Goal: Task Accomplishment & Management: Manage account settings

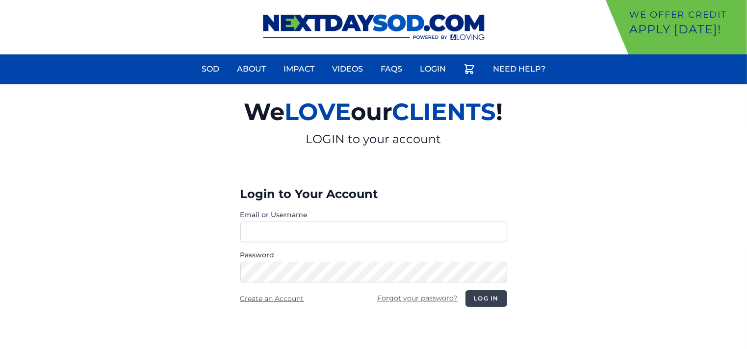
type input "**********"
click at [484, 298] on button "Log in" at bounding box center [485, 298] width 41 height 17
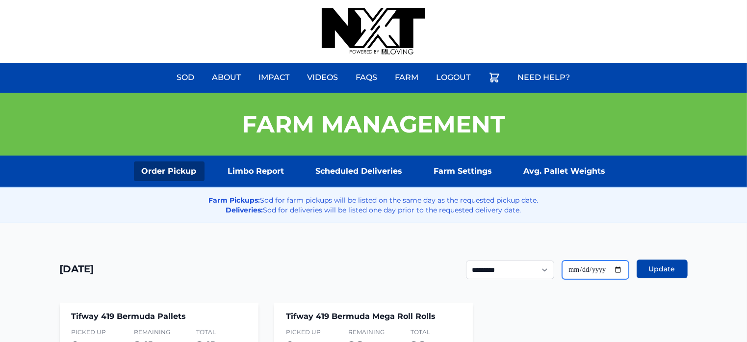
click at [618, 268] on input "**********" at bounding box center [595, 269] width 67 height 19
type input "**********"
click at [673, 265] on span "Update" at bounding box center [662, 269] width 26 height 10
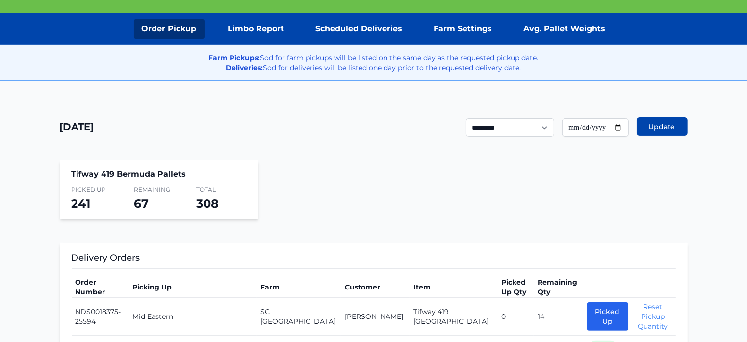
scroll to position [149, 0]
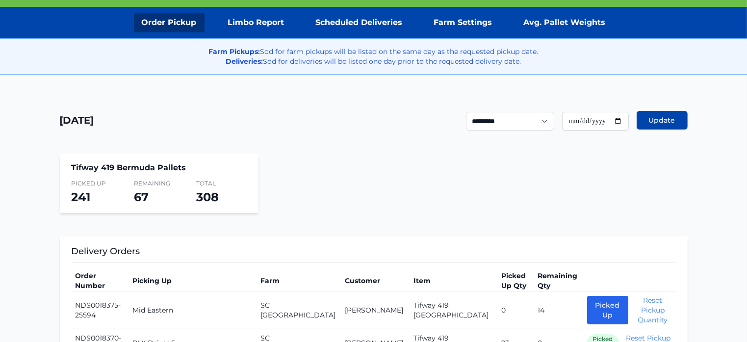
click at [444, 202] on section "Tifway 419 Bermuda Pallets Picked Up 241 Remaining 67 Total 308" at bounding box center [374, 183] width 628 height 59
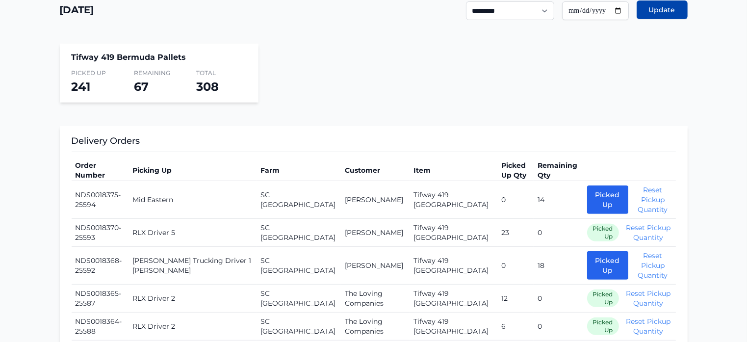
scroll to position [259, 0]
click at [592, 191] on button "Picked Up" at bounding box center [607, 199] width 41 height 28
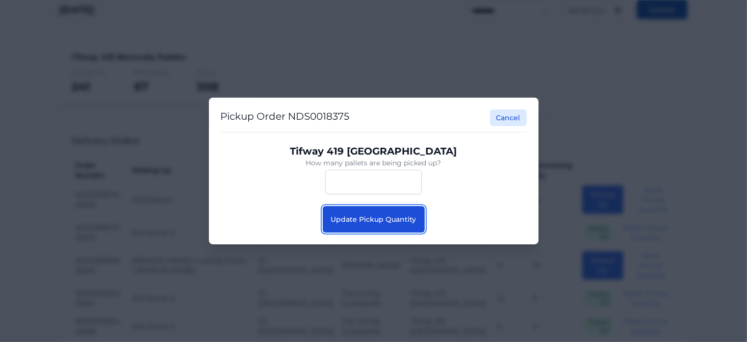
click at [390, 212] on button "Update Pickup Quantity" at bounding box center [374, 219] width 102 height 26
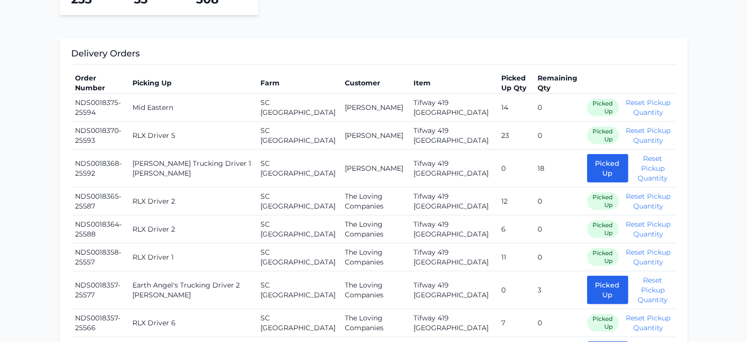
scroll to position [349, 0]
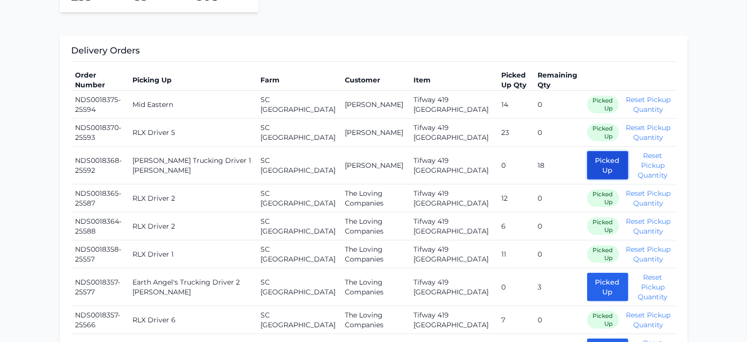
click at [587, 165] on button "Picked Up" at bounding box center [607, 165] width 41 height 28
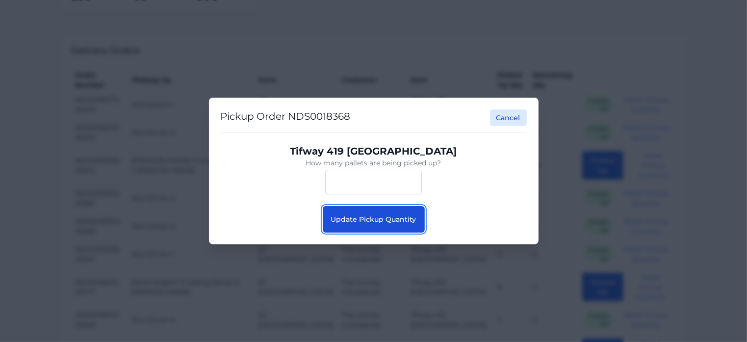
click at [384, 222] on span "Update Pickup Quantity" at bounding box center [373, 219] width 85 height 9
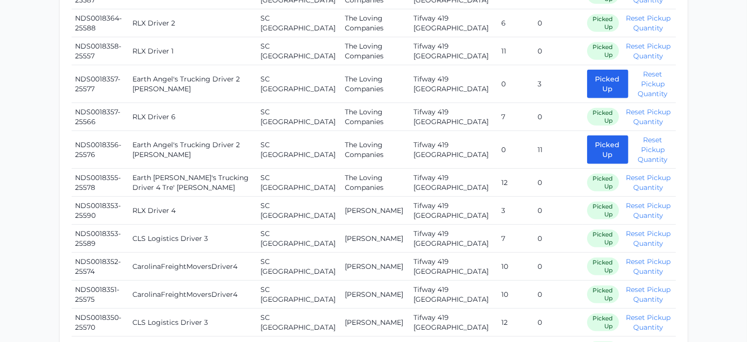
scroll to position [545, 0]
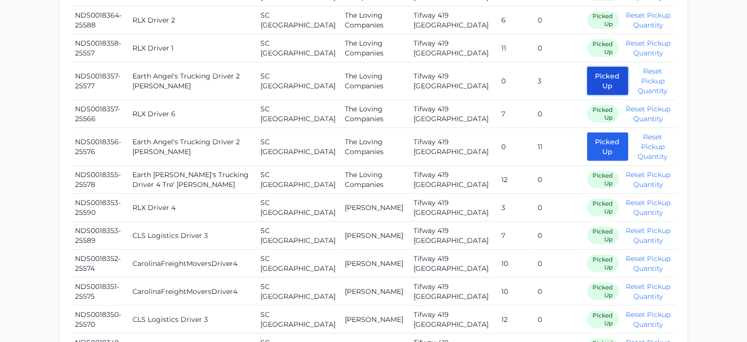
click at [587, 81] on button "Picked Up" at bounding box center [607, 81] width 41 height 28
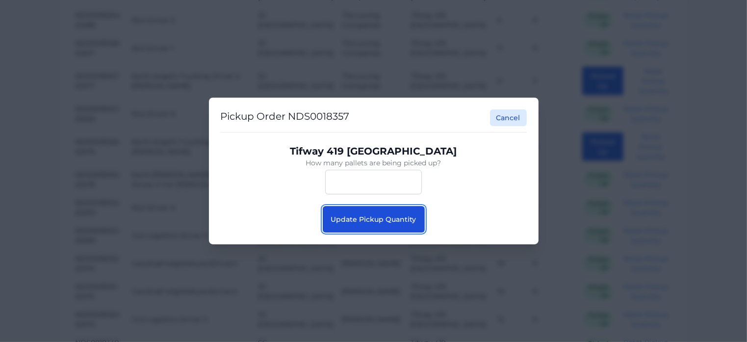
click at [399, 227] on button "Update Pickup Quantity" at bounding box center [374, 219] width 102 height 26
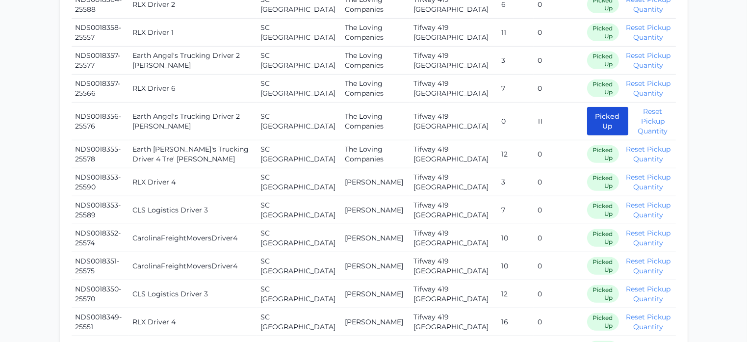
scroll to position [564, 0]
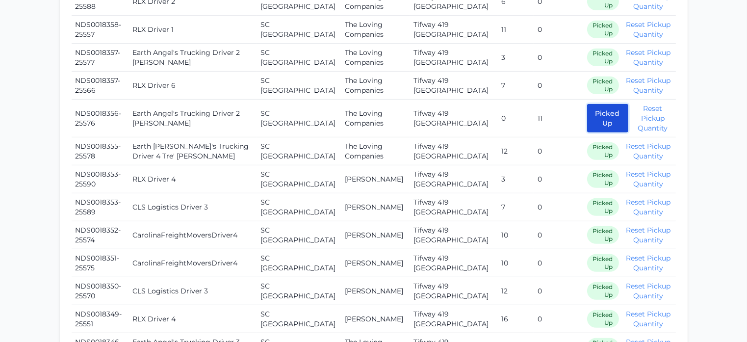
click at [587, 116] on button "Picked Up" at bounding box center [607, 118] width 41 height 28
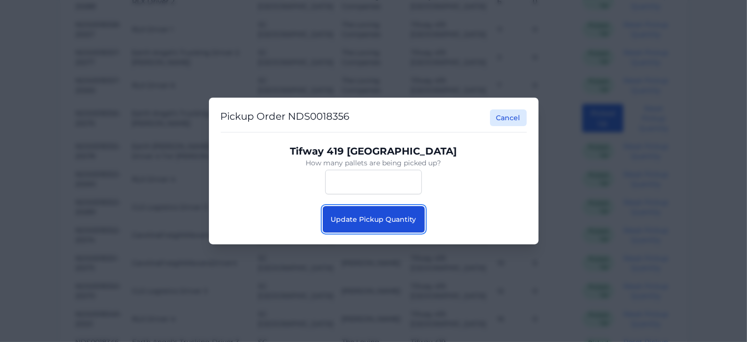
click at [400, 222] on span "Update Pickup Quantity" at bounding box center [373, 219] width 85 height 9
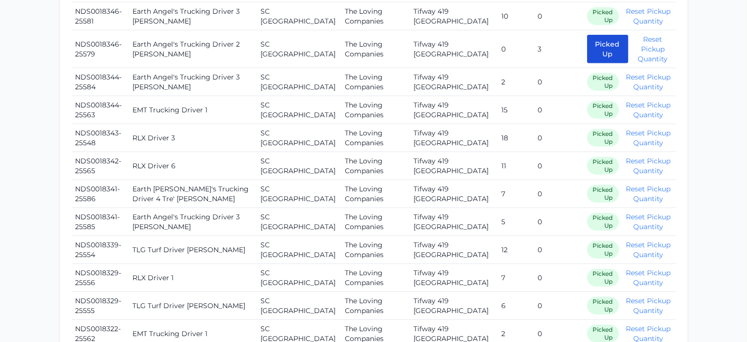
scroll to position [891, 0]
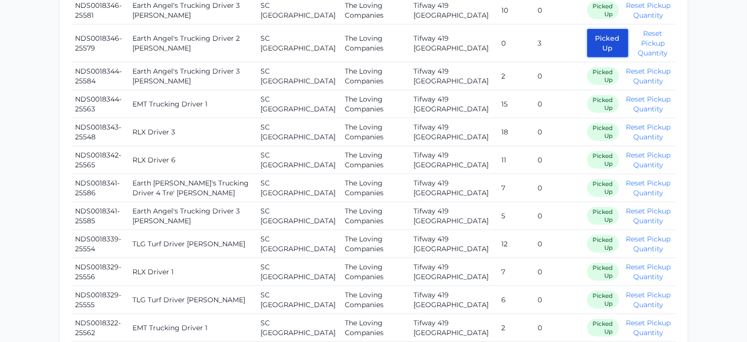
click at [587, 42] on button "Picked Up" at bounding box center [607, 43] width 41 height 28
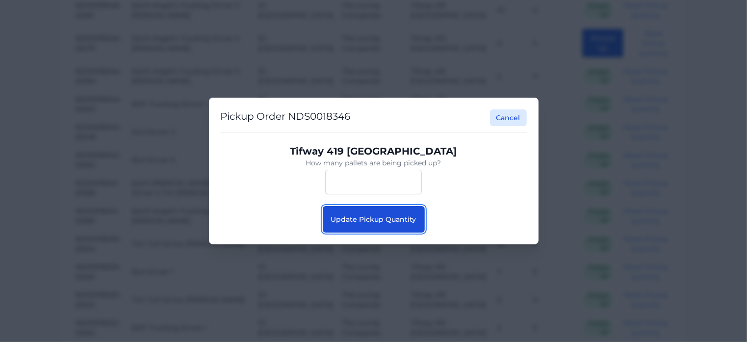
click at [384, 225] on button "Update Pickup Quantity" at bounding box center [374, 219] width 102 height 26
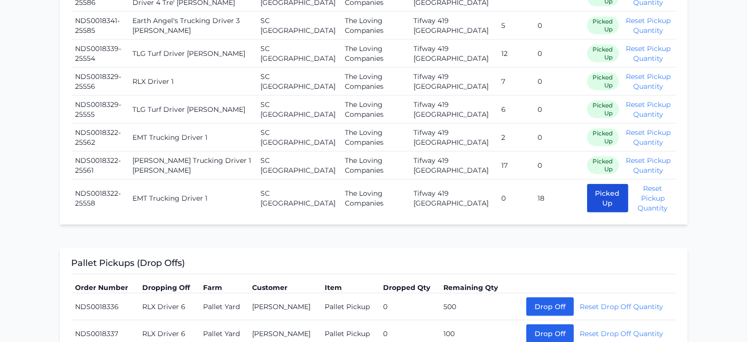
scroll to position [1071, 0]
click at [598, 199] on button "Picked Up" at bounding box center [607, 198] width 41 height 28
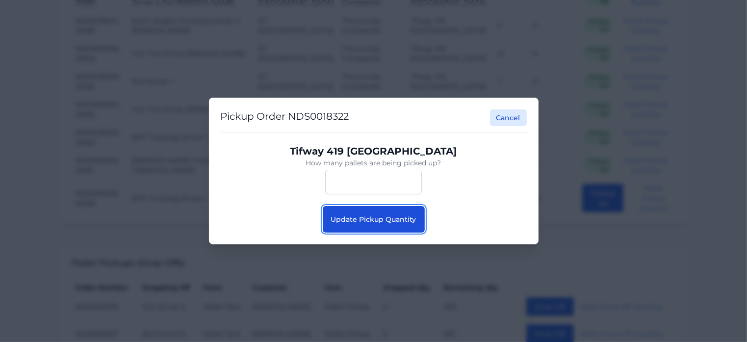
click at [384, 229] on button "Update Pickup Quantity" at bounding box center [374, 219] width 102 height 26
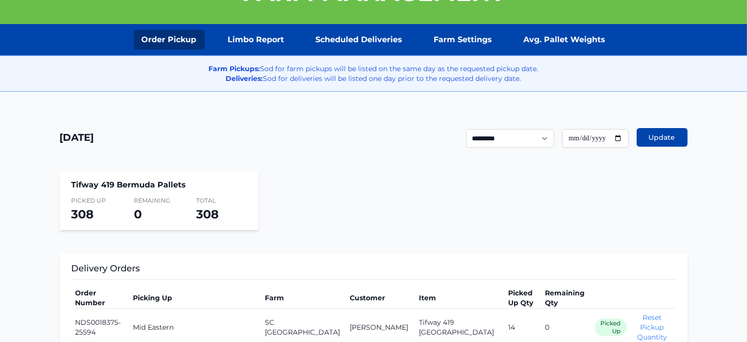
scroll to position [133, 0]
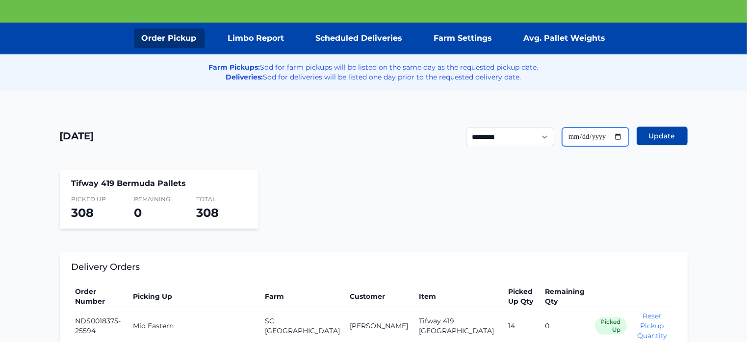
click at [615, 137] on input "**********" at bounding box center [595, 136] width 67 height 19
type input "**********"
click at [653, 141] on button "Update" at bounding box center [662, 136] width 51 height 19
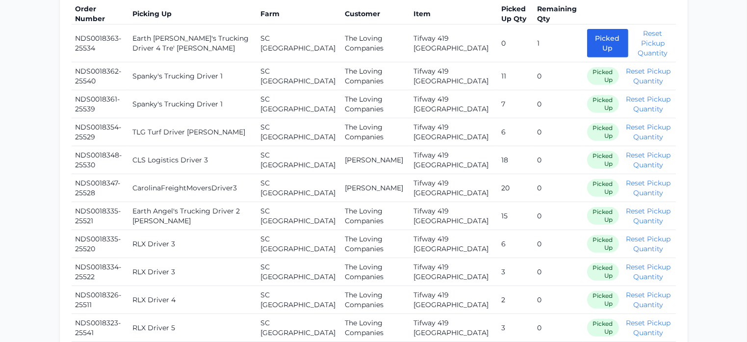
scroll to position [416, 0]
click at [591, 46] on button "Picked Up" at bounding box center [607, 42] width 41 height 28
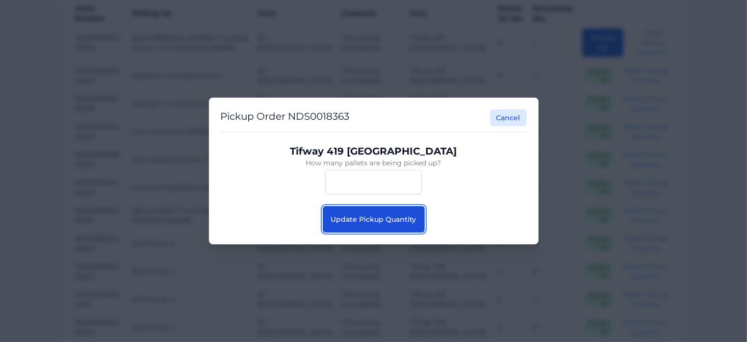
click at [371, 217] on span "Update Pickup Quantity" at bounding box center [373, 219] width 85 height 9
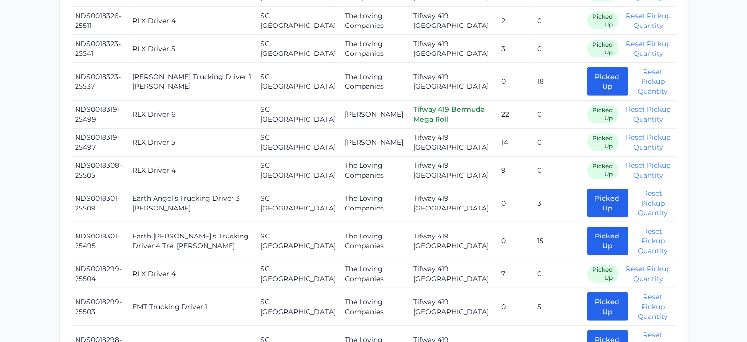
scroll to position [692, 0]
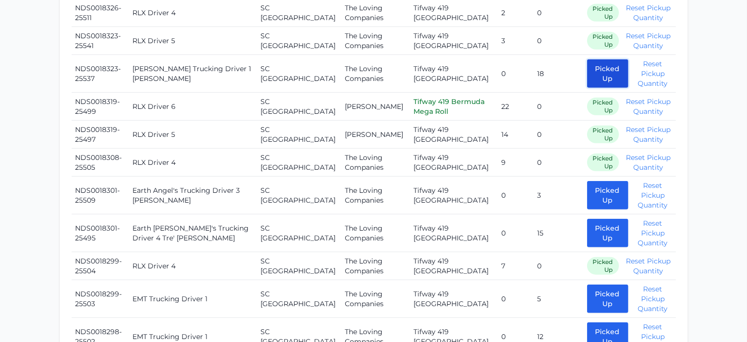
click at [591, 70] on button "Picked Up" at bounding box center [607, 73] width 41 height 28
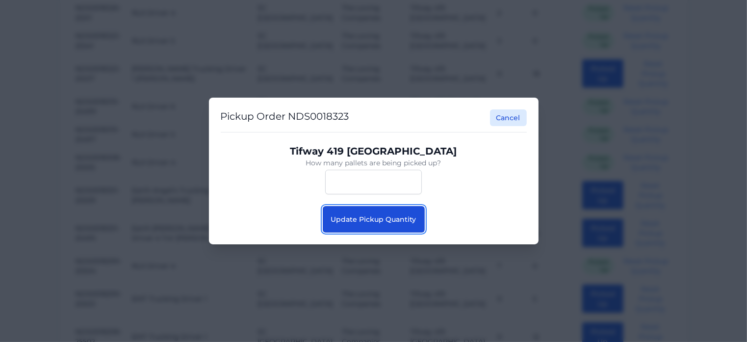
click at [367, 224] on button "Update Pickup Quantity" at bounding box center [374, 219] width 102 height 26
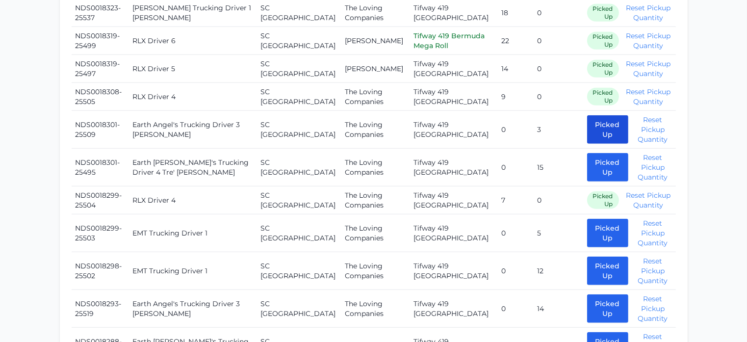
scroll to position [771, 0]
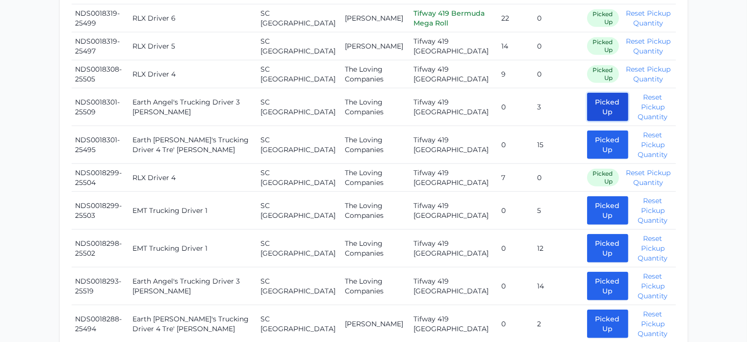
click at [587, 112] on button "Picked Up" at bounding box center [607, 107] width 41 height 28
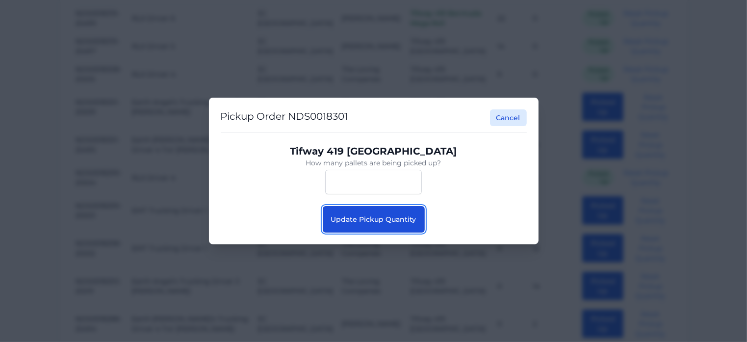
click at [373, 221] on span "Update Pickup Quantity" at bounding box center [373, 219] width 85 height 9
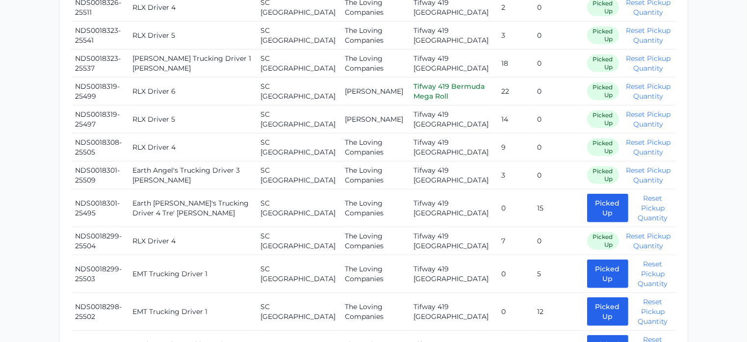
scroll to position [715, 0]
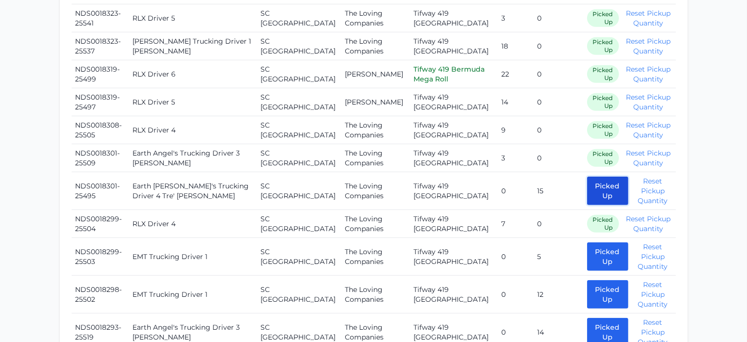
click at [598, 200] on button "Picked Up" at bounding box center [607, 191] width 41 height 28
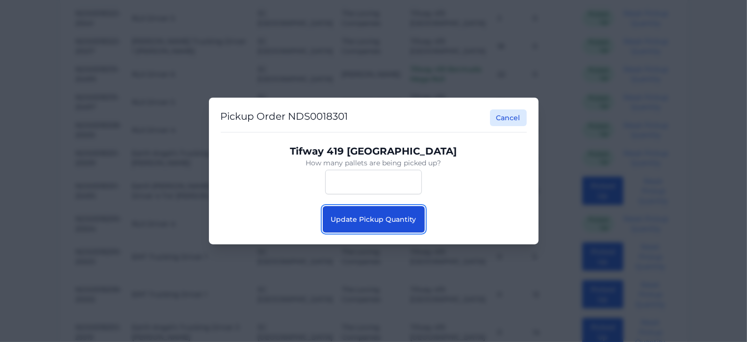
click at [398, 215] on span "Update Pickup Quantity" at bounding box center [373, 219] width 85 height 9
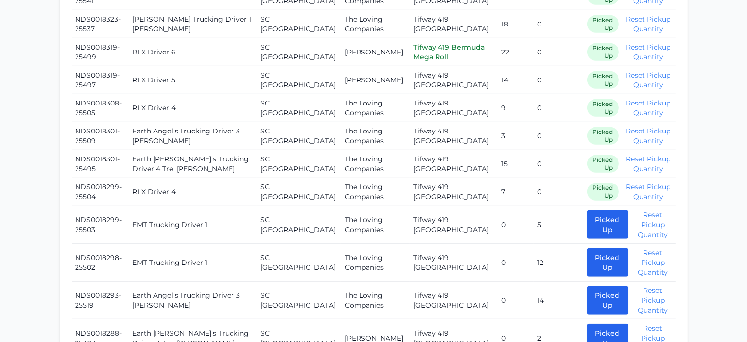
scroll to position [738, 0]
click at [587, 230] on button "Picked Up" at bounding box center [607, 224] width 41 height 28
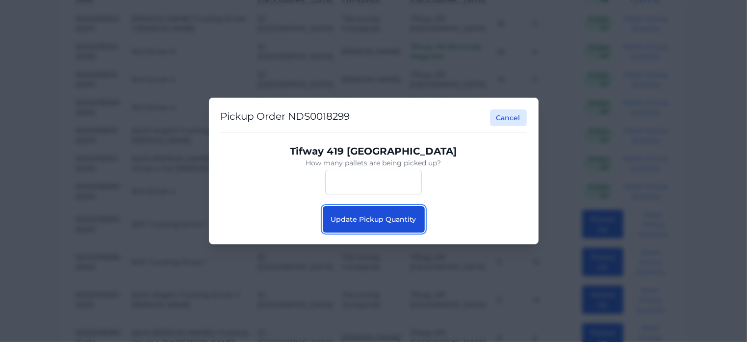
click at [396, 231] on button "Update Pickup Quantity" at bounding box center [374, 219] width 102 height 26
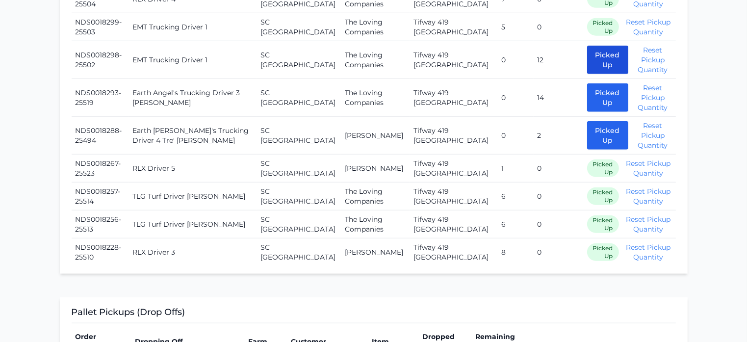
scroll to position [931, 0]
click at [587, 73] on button "Picked Up" at bounding box center [607, 59] width 41 height 28
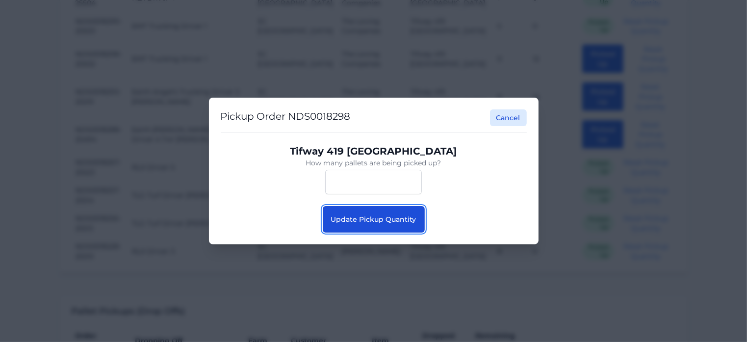
click at [403, 211] on button "Update Pickup Quantity" at bounding box center [374, 219] width 102 height 26
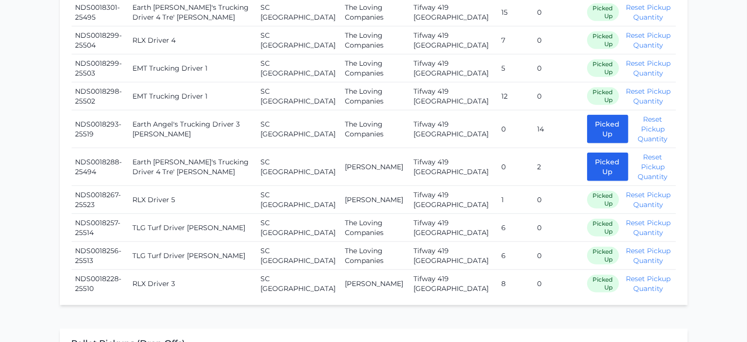
scroll to position [892, 0]
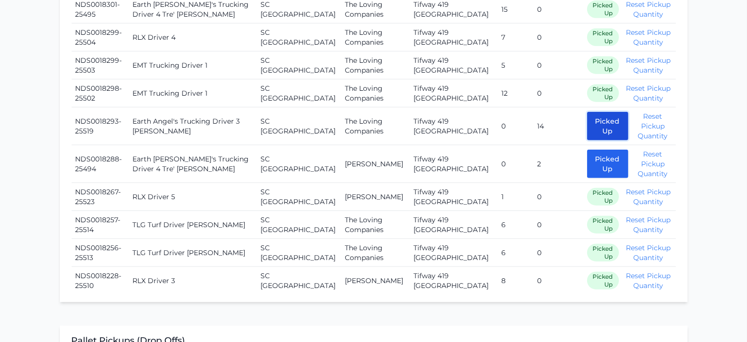
click at [587, 137] on button "Picked Up" at bounding box center [607, 126] width 41 height 28
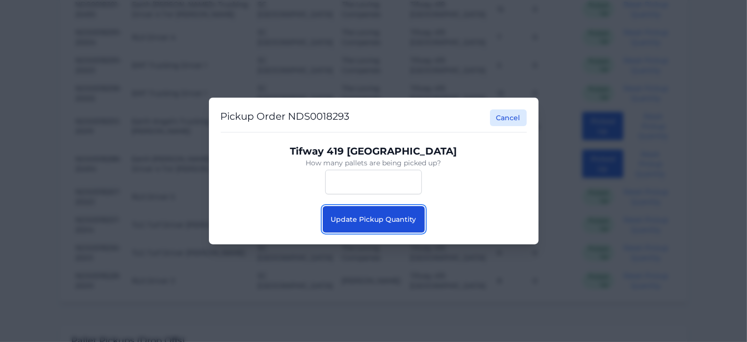
click at [382, 216] on span "Update Pickup Quantity" at bounding box center [373, 219] width 85 height 9
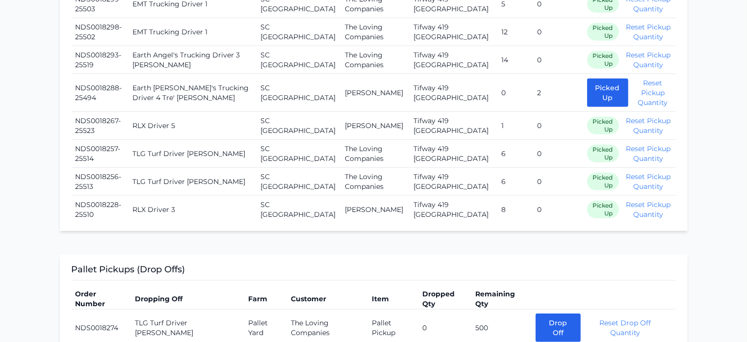
scroll to position [959, 0]
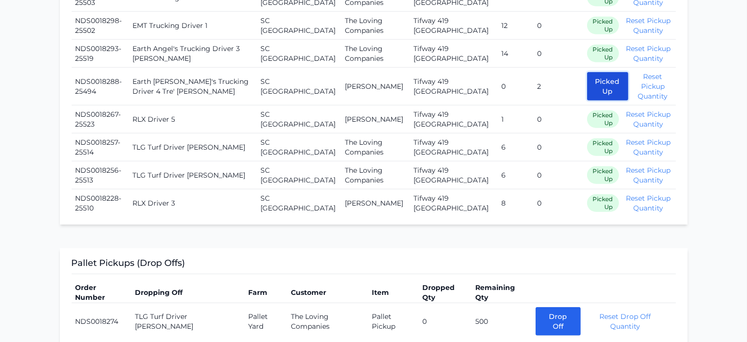
click at [590, 88] on button "Picked Up" at bounding box center [607, 86] width 41 height 28
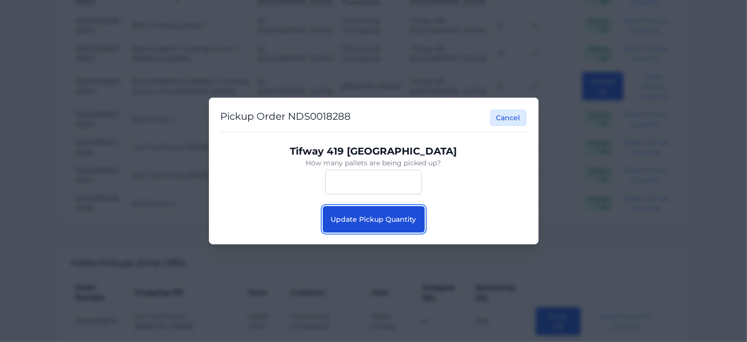
click at [399, 217] on span "Update Pickup Quantity" at bounding box center [373, 219] width 85 height 9
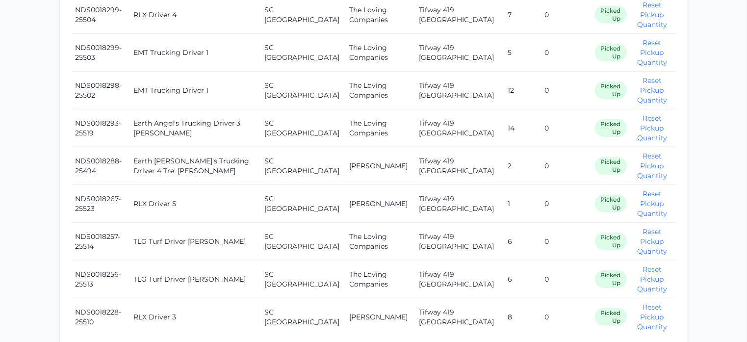
scroll to position [1089, 0]
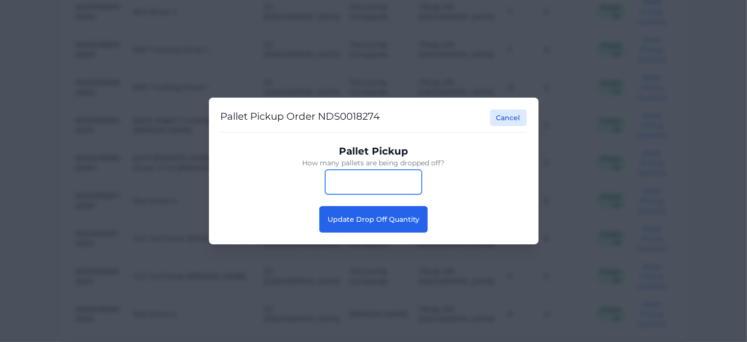
click at [382, 176] on input "***" at bounding box center [373, 182] width 97 height 25
type input "*"
type input "***"
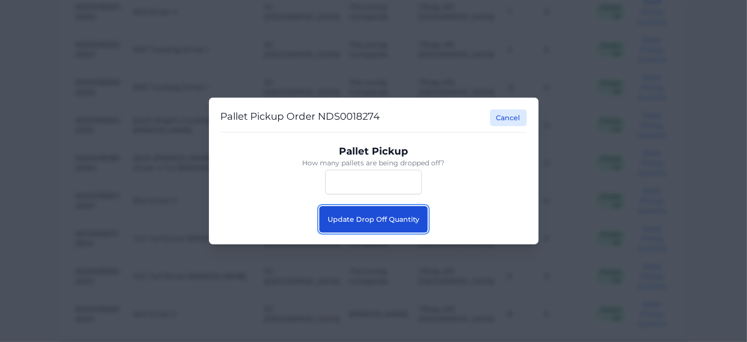
click at [386, 223] on button "Update Drop Off Quantity" at bounding box center [373, 219] width 108 height 26
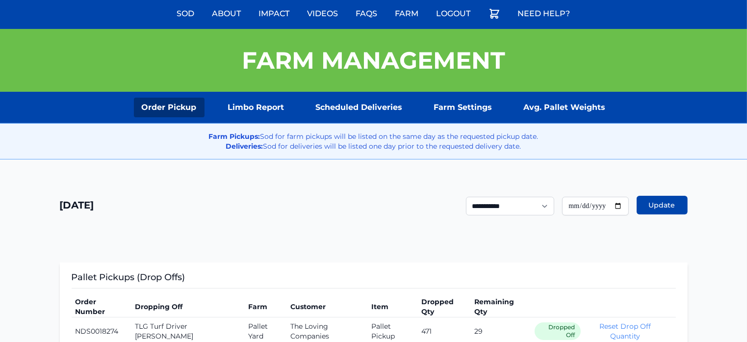
scroll to position [56, 0]
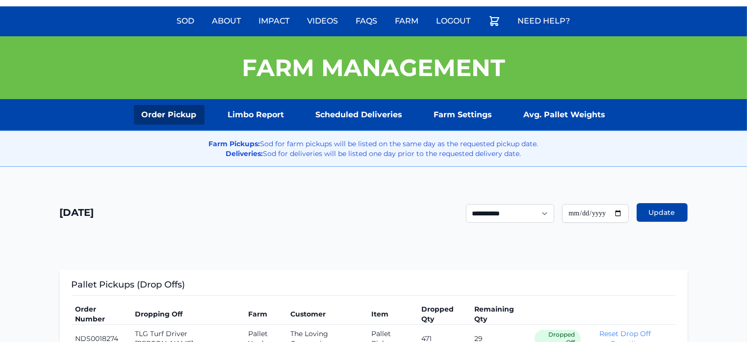
click at [172, 112] on link "Order Pickup" at bounding box center [169, 115] width 71 height 20
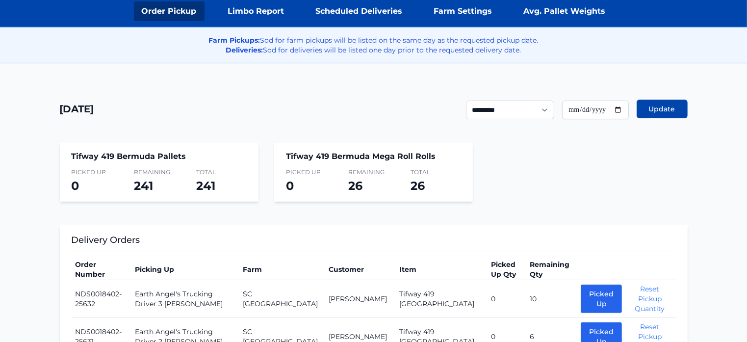
scroll to position [157, 0]
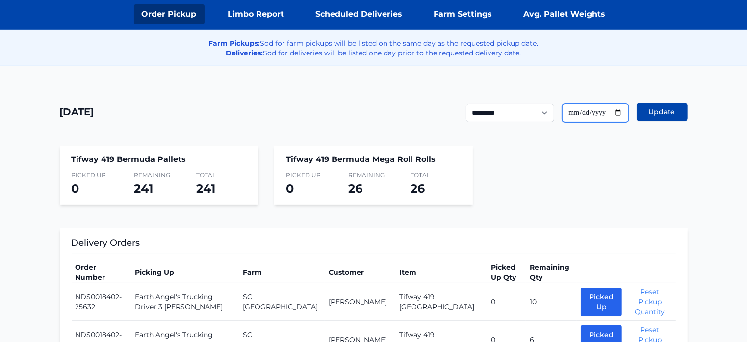
click at [617, 111] on input "**********" at bounding box center [595, 112] width 67 height 19
type input "**********"
click at [671, 116] on button "Update" at bounding box center [662, 111] width 51 height 19
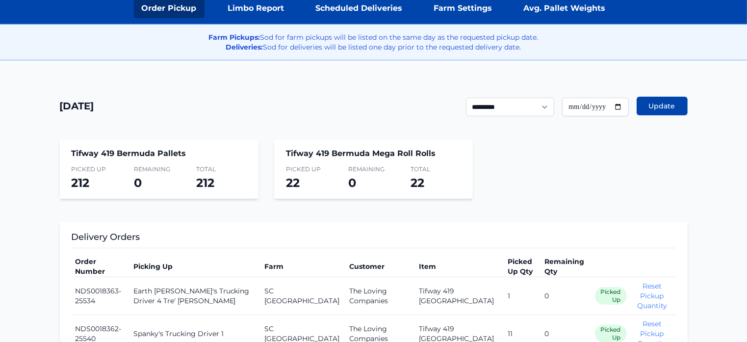
scroll to position [165, 0]
